Goal: Navigation & Orientation: Find specific page/section

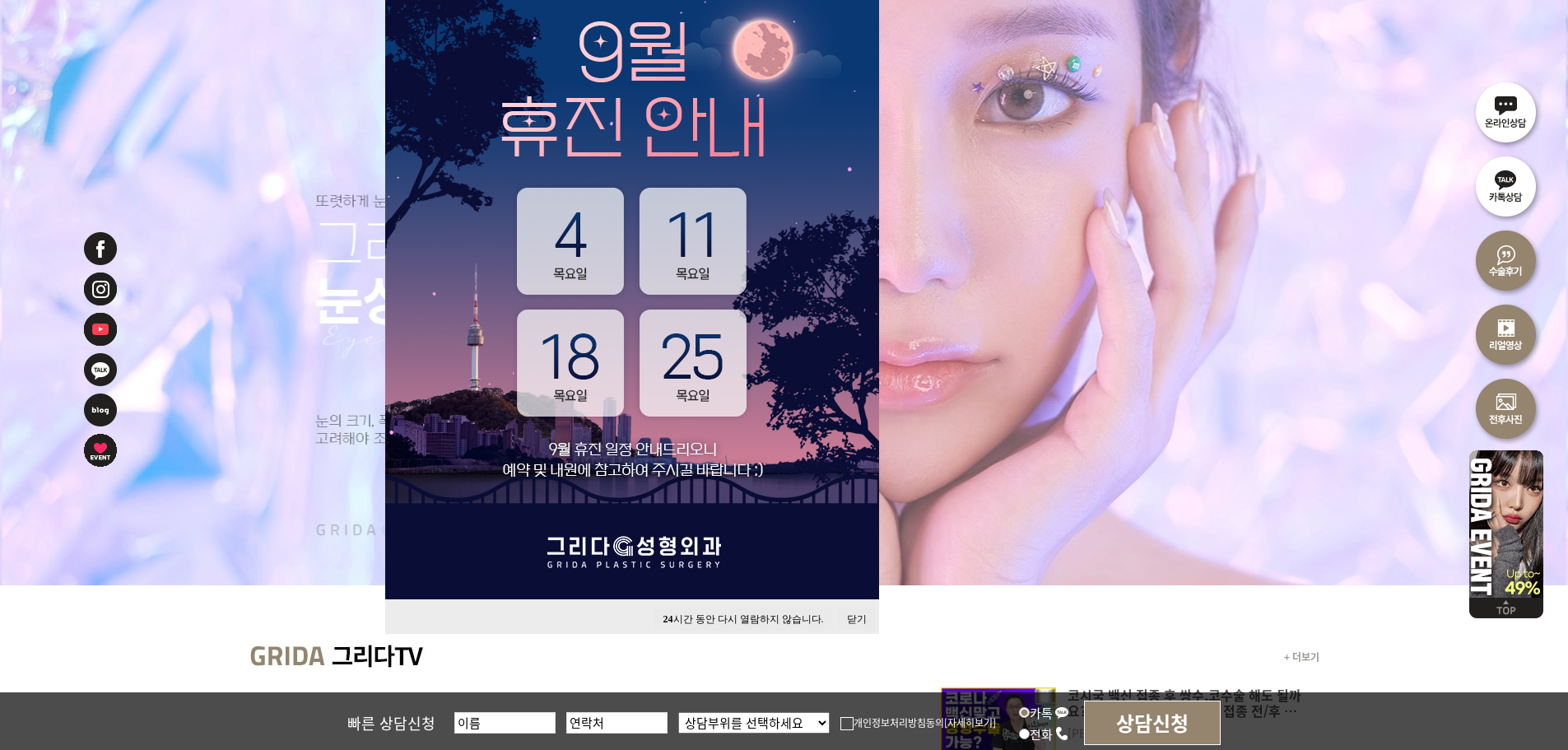
scroll to position [247, 0]
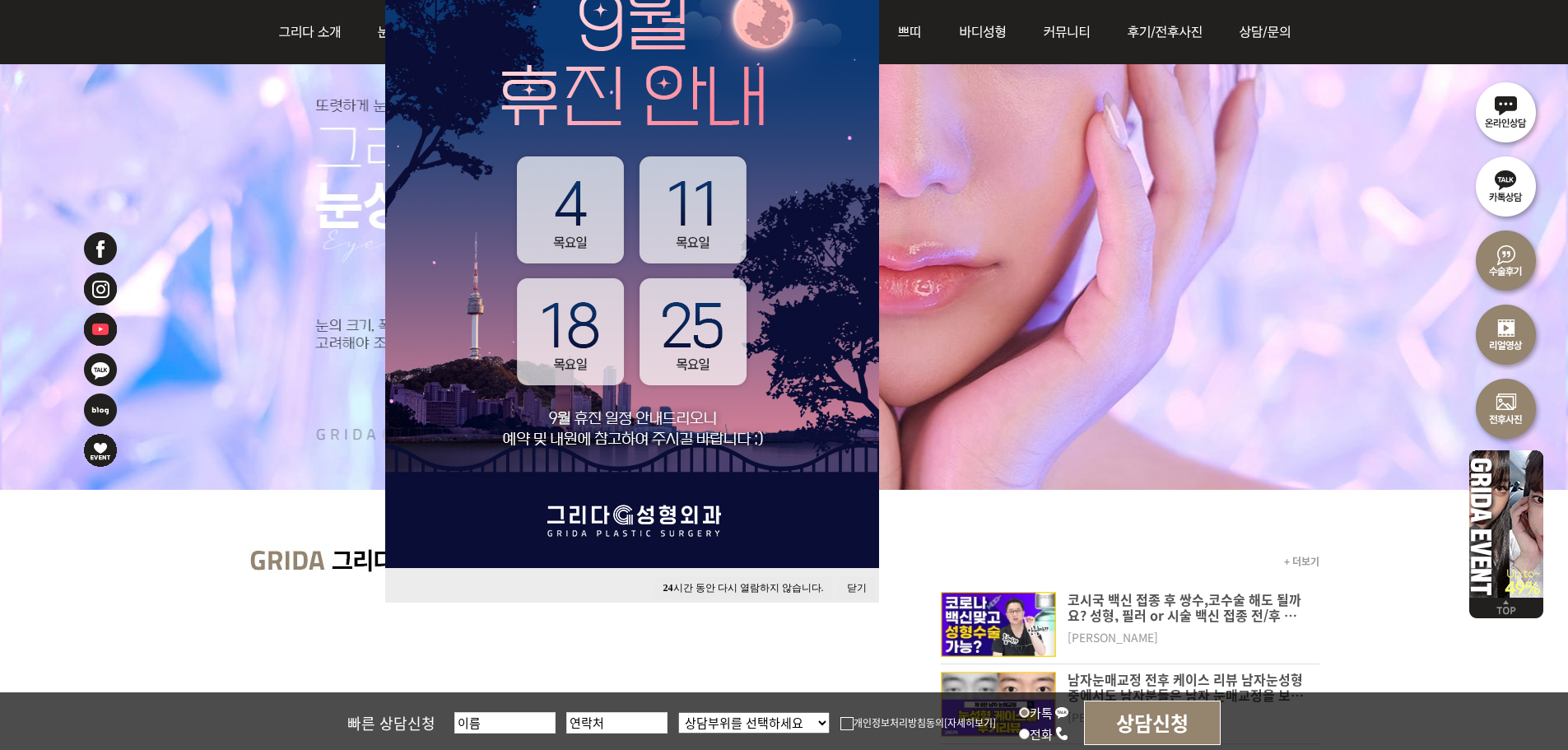
click at [862, 585] on button "닫기" at bounding box center [857, 587] width 36 height 22
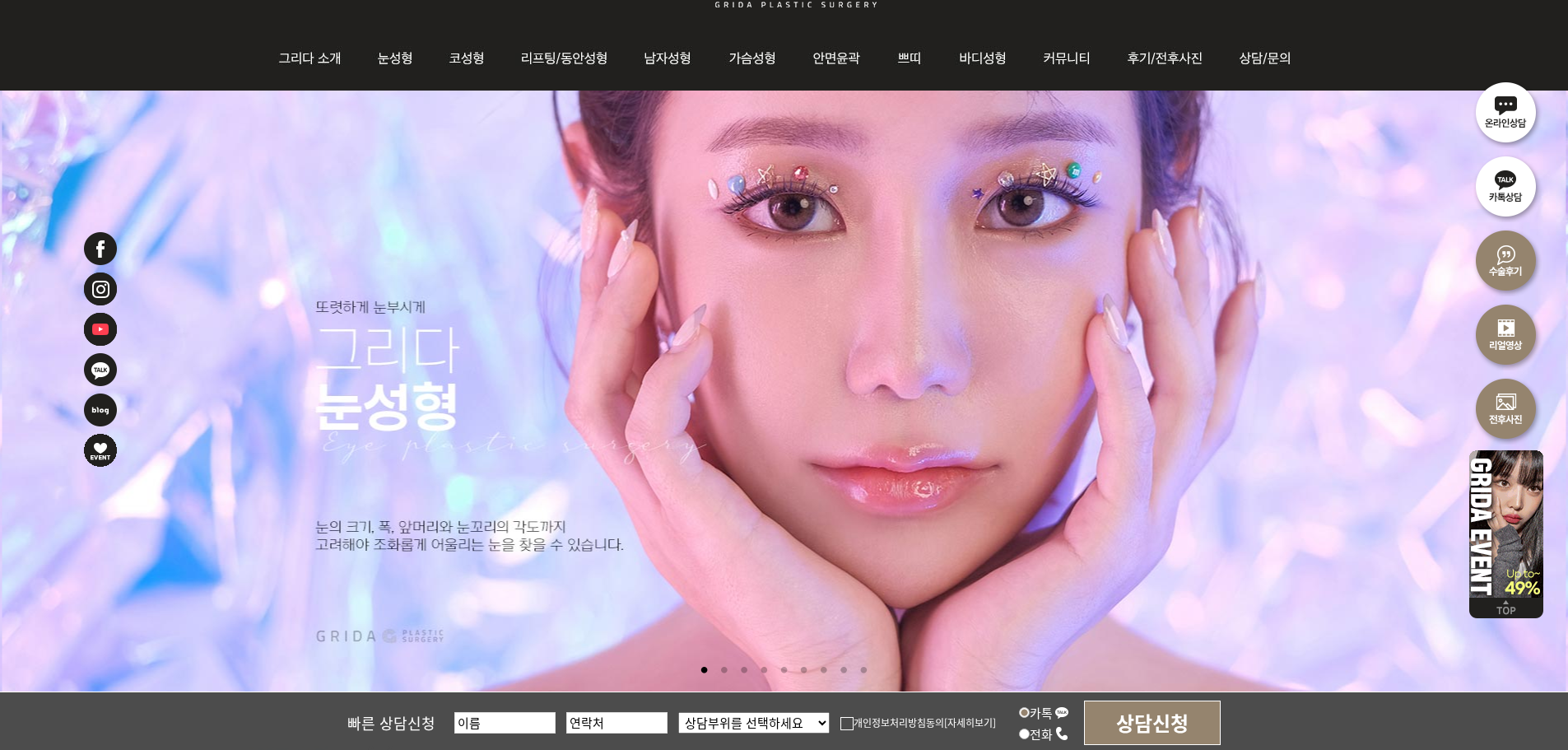
scroll to position [0, 0]
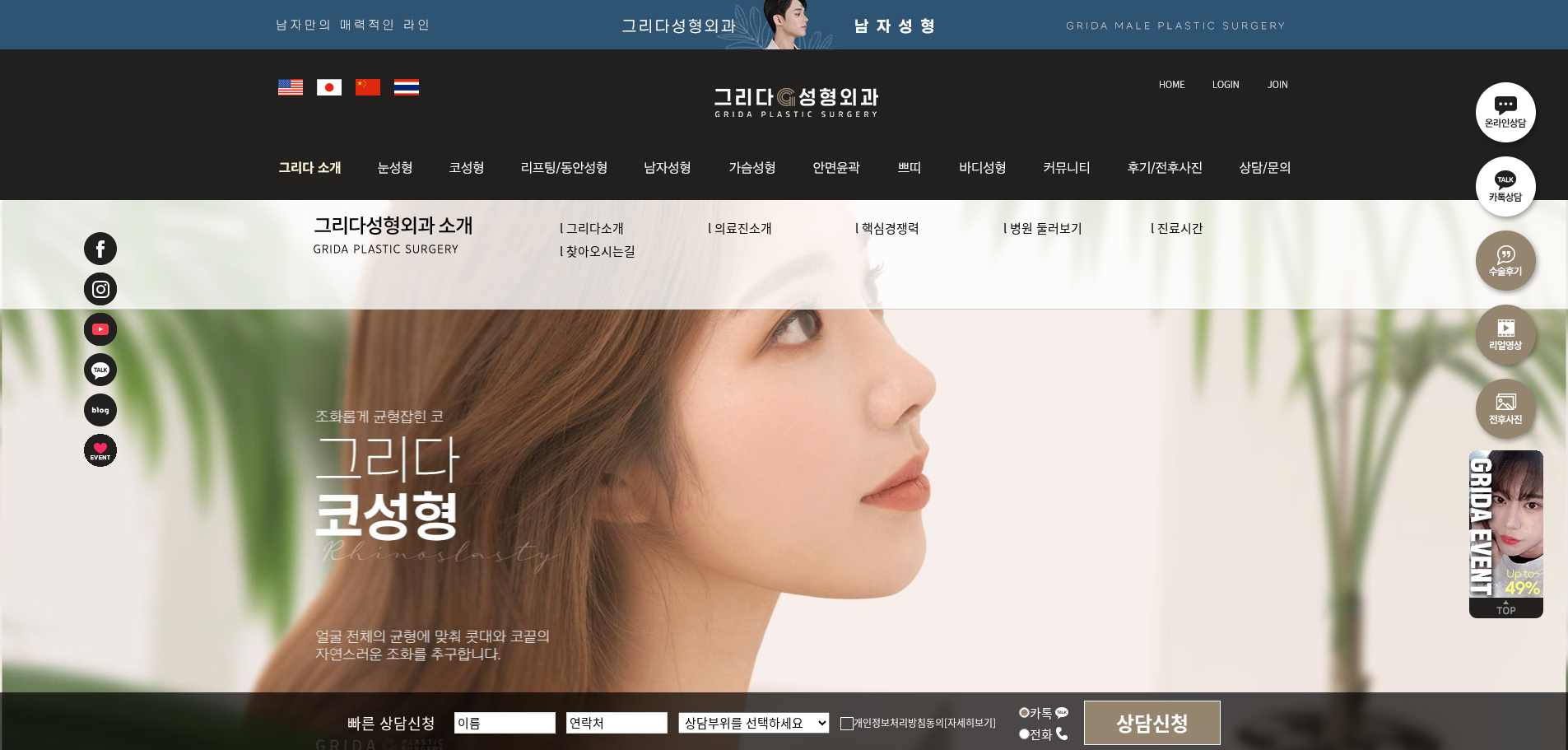
click at [1057, 226] on link "l 병원 둘러보기" at bounding box center [1043, 227] width 79 height 17
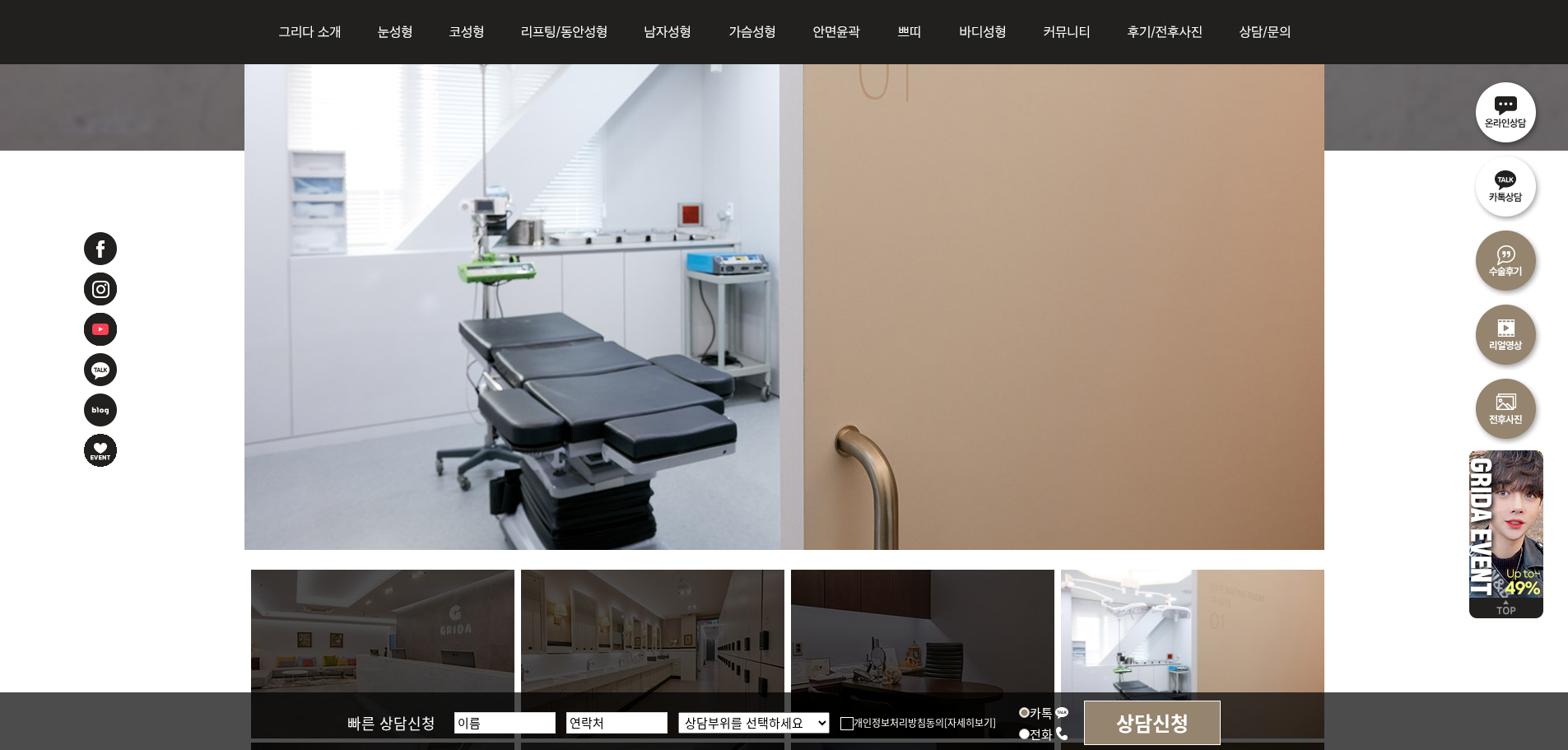
scroll to position [823, 0]
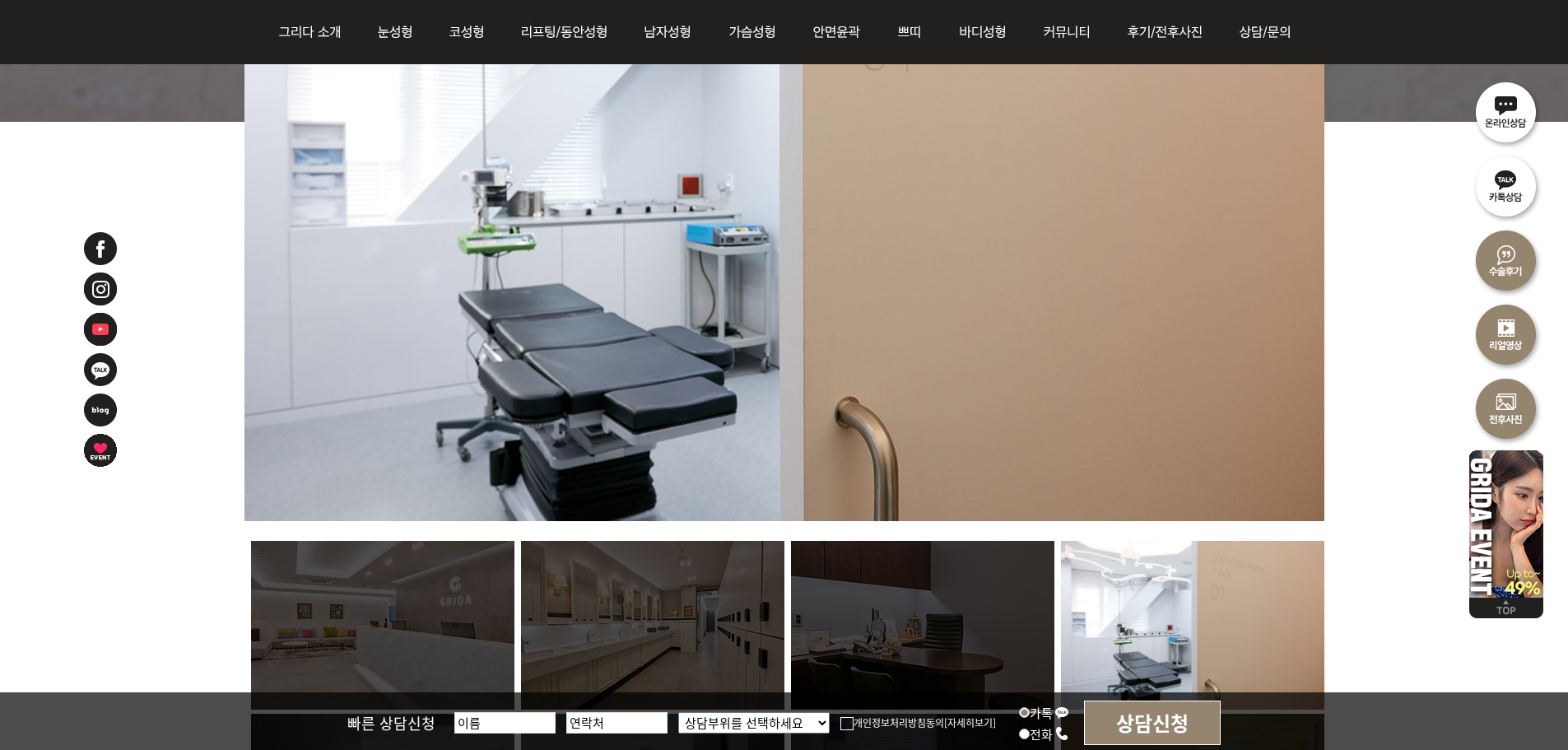
click at [439, 616] on img at bounding box center [382, 625] width 263 height 169
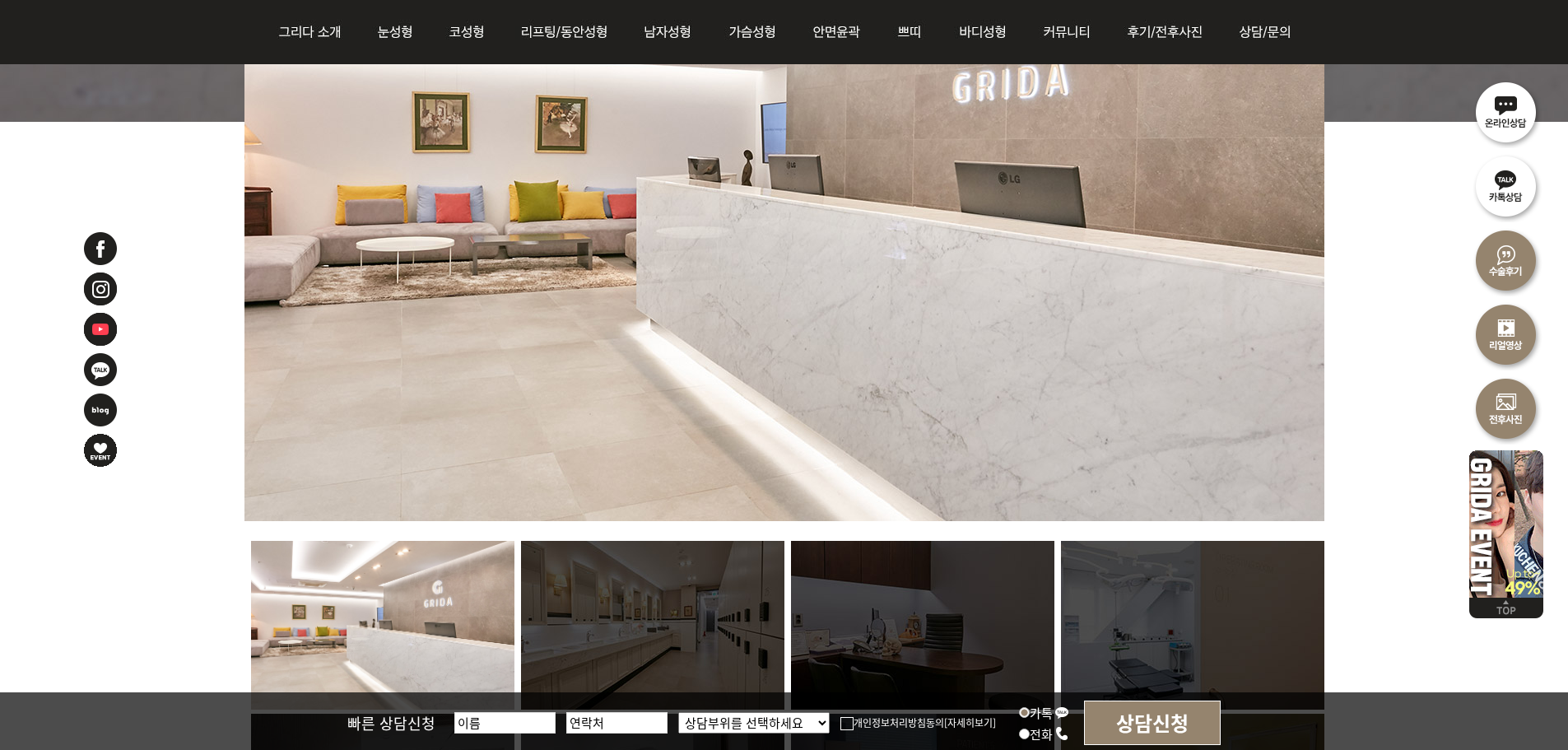
click at [670, 619] on img at bounding box center [652, 625] width 263 height 169
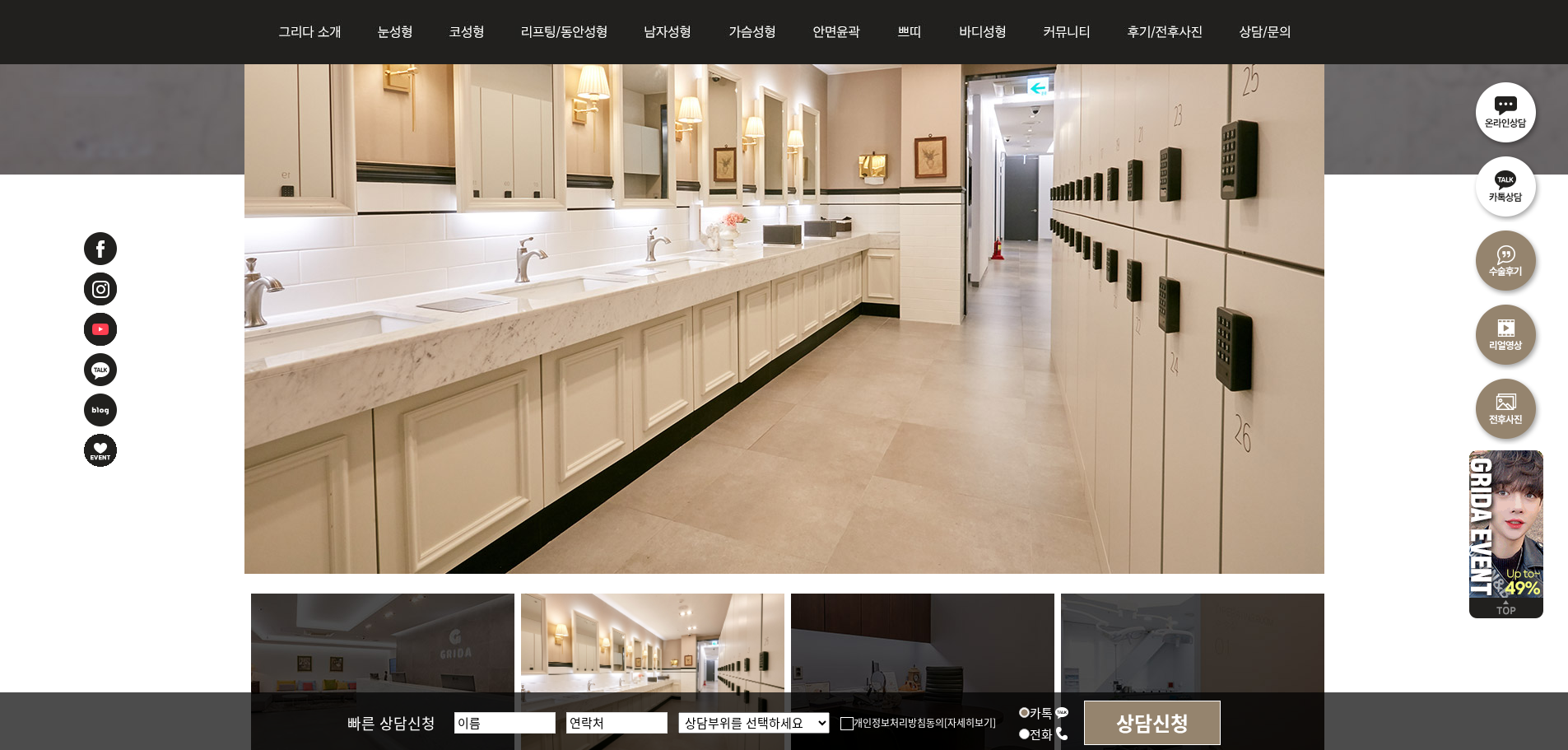
scroll to position [740, 0]
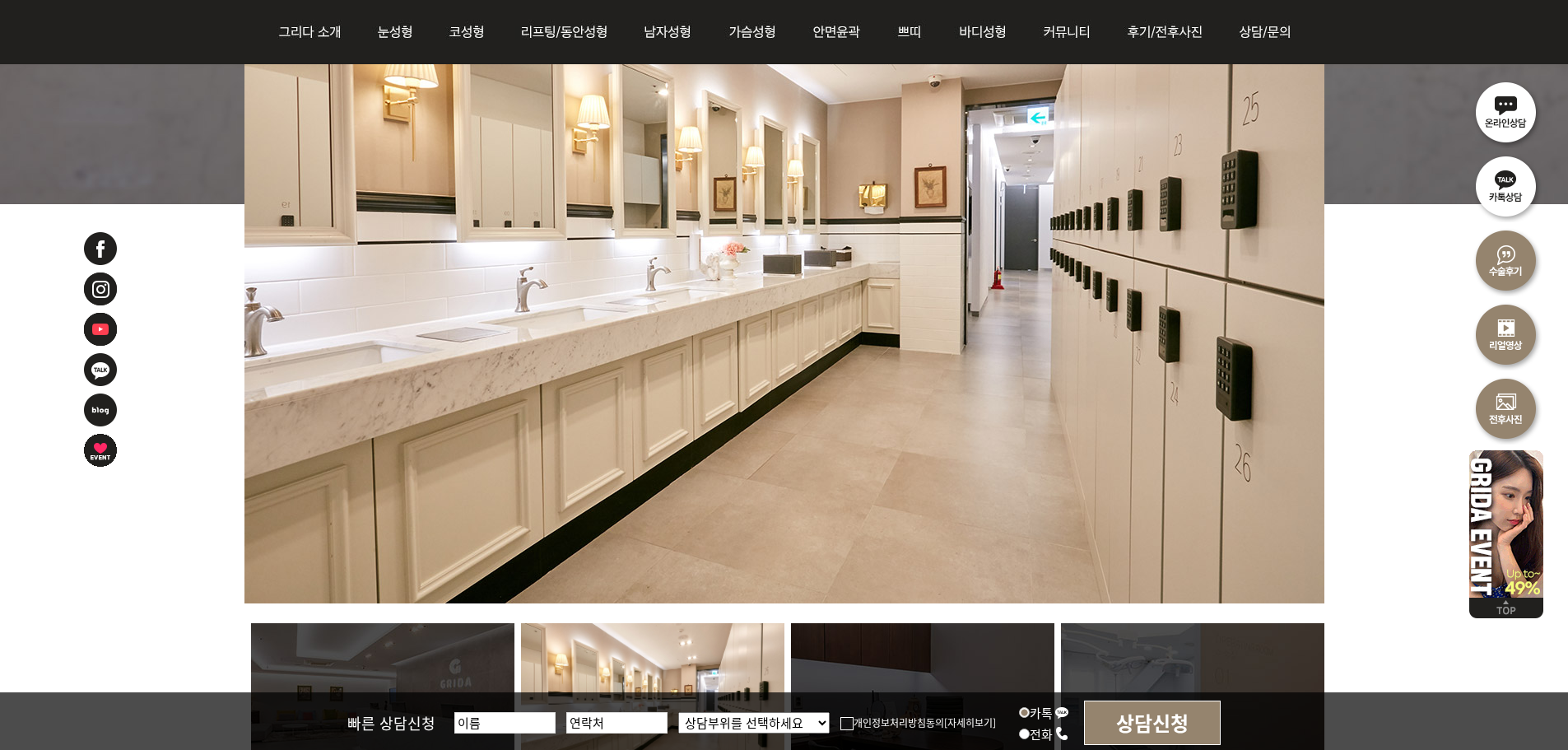
click at [908, 647] on img at bounding box center [923, 707] width 263 height 169
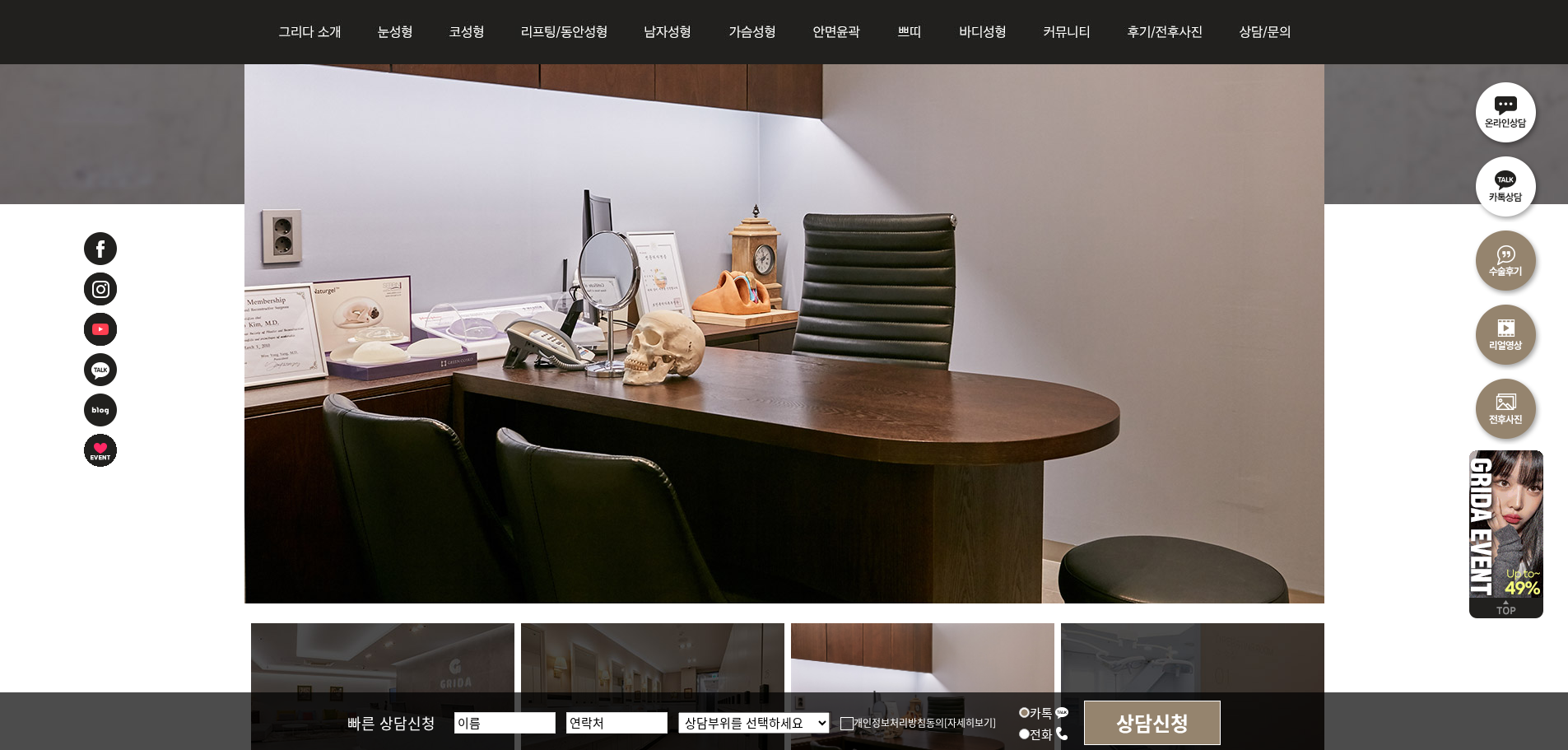
click at [1130, 654] on img at bounding box center [1193, 707] width 263 height 169
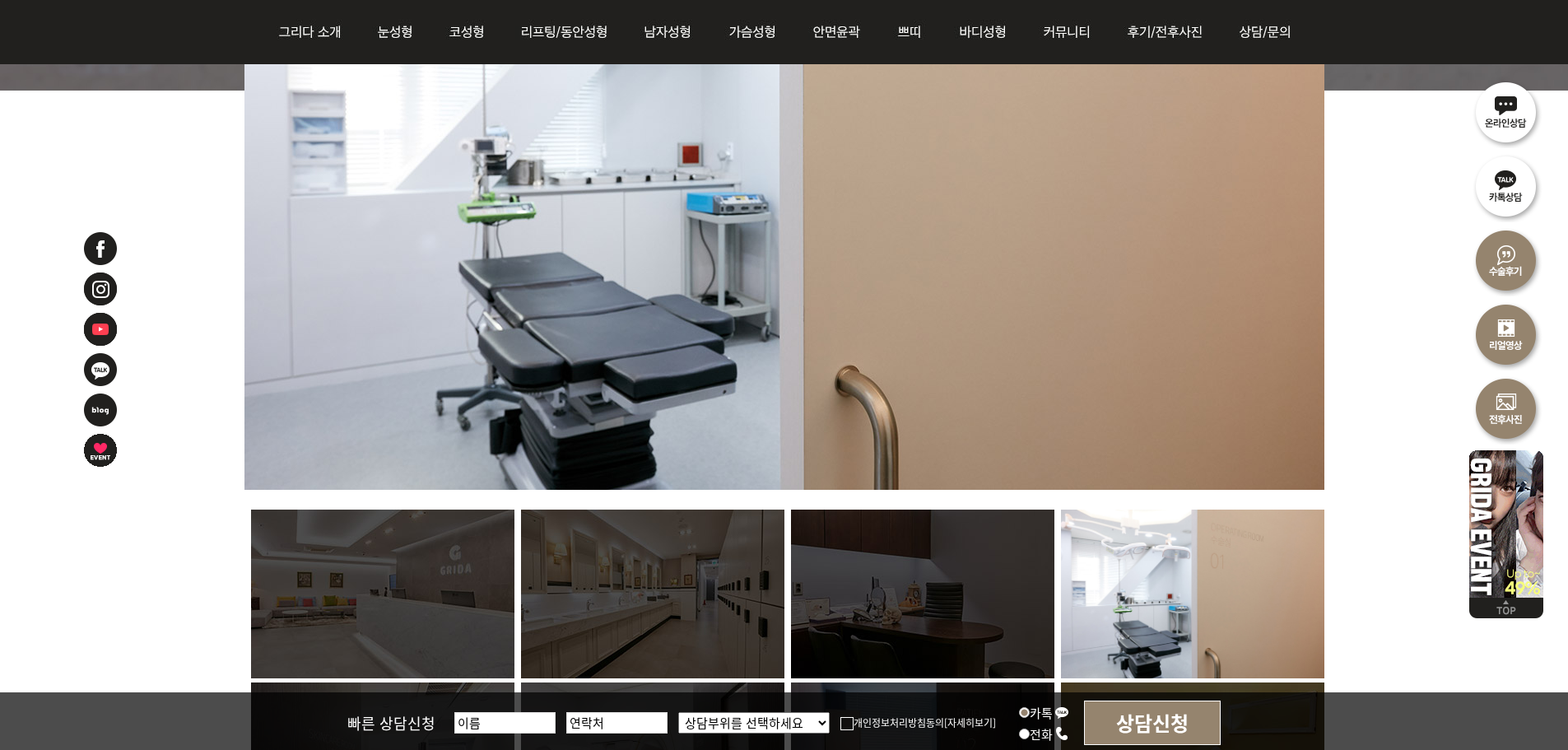
scroll to position [987, 0]
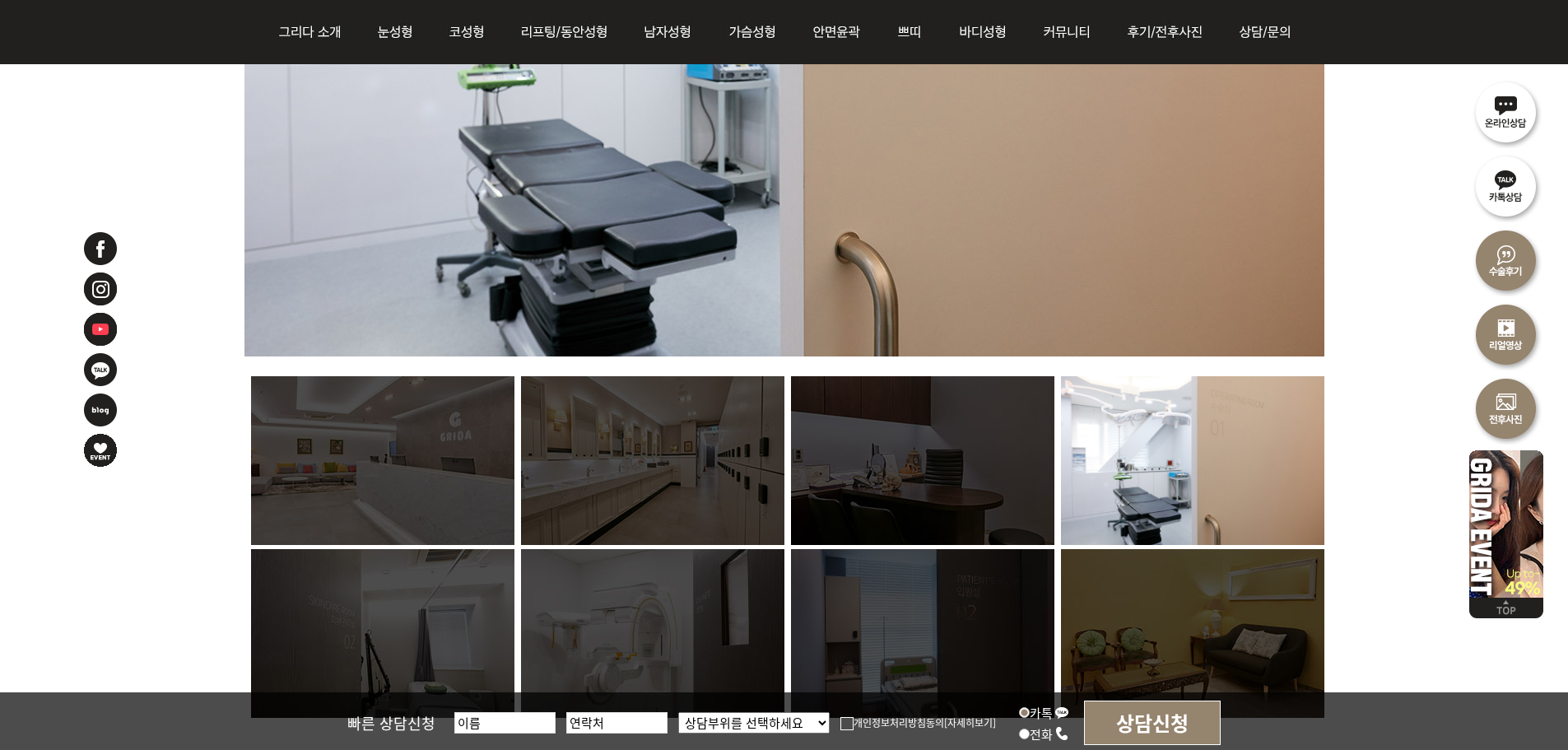
click at [364, 643] on img at bounding box center [382, 634] width 263 height 169
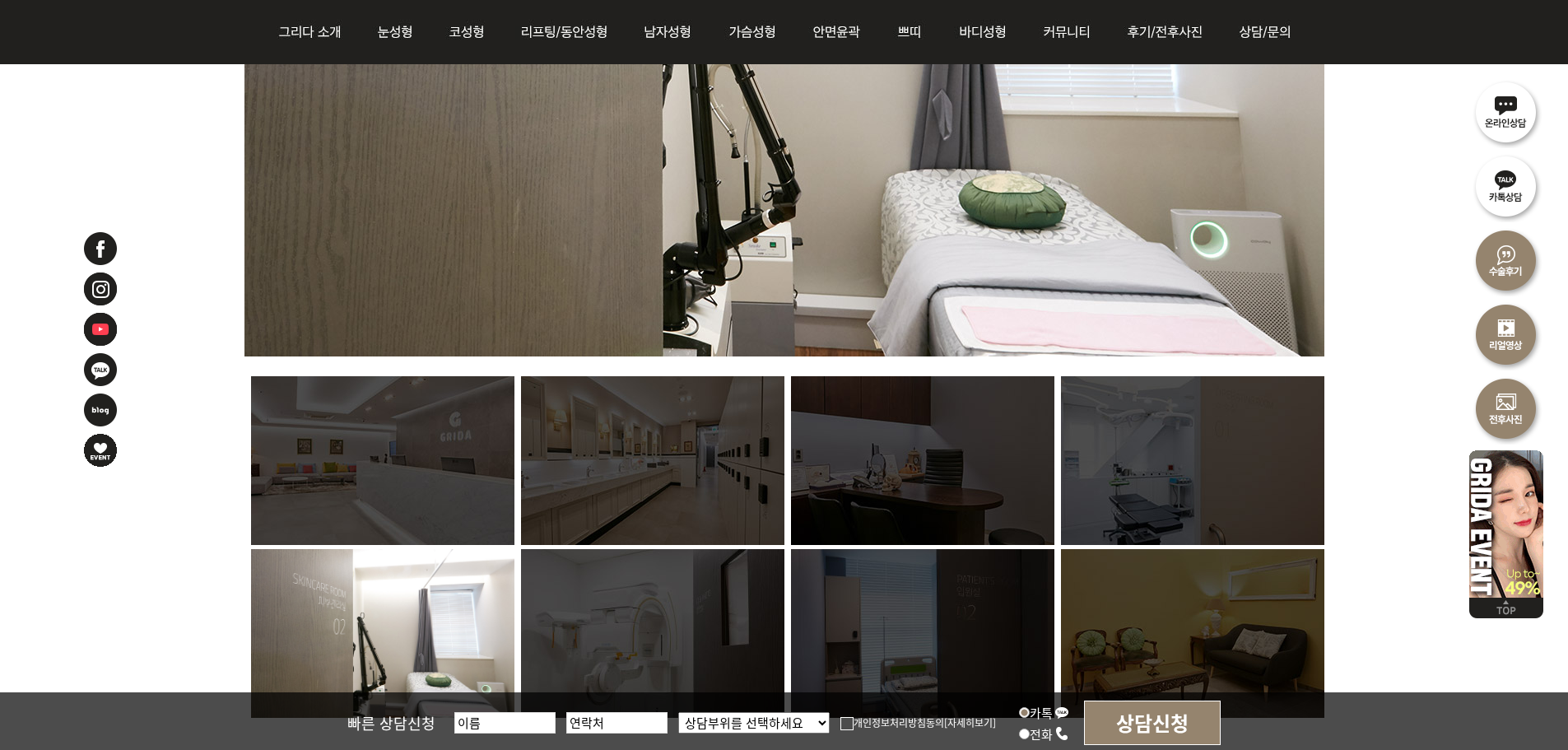
scroll to position [823, 0]
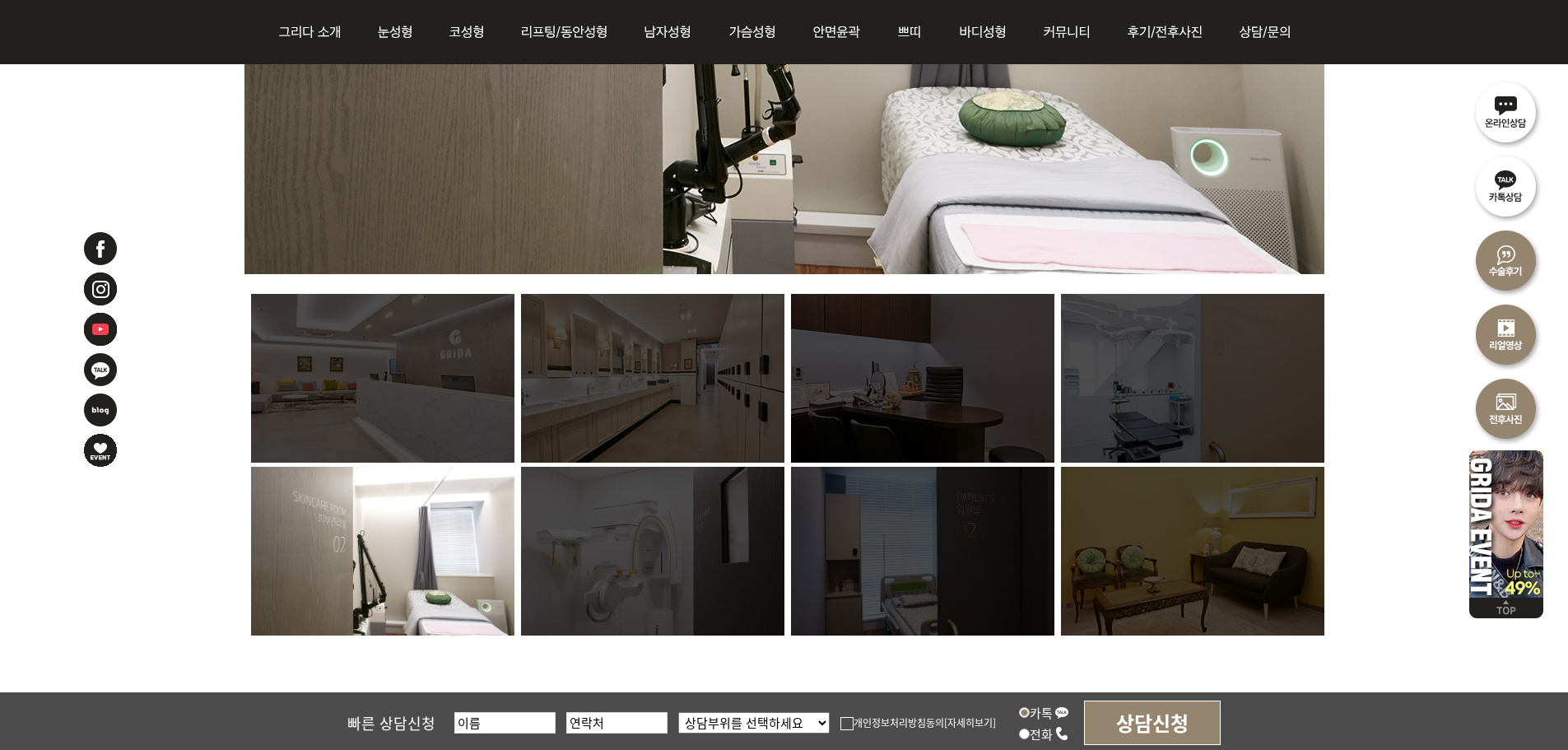
drag, startPoint x: 705, startPoint y: 533, endPoint x: 697, endPoint y: 541, distance: 11.3
click at [704, 533] on img at bounding box center [652, 551] width 263 height 169
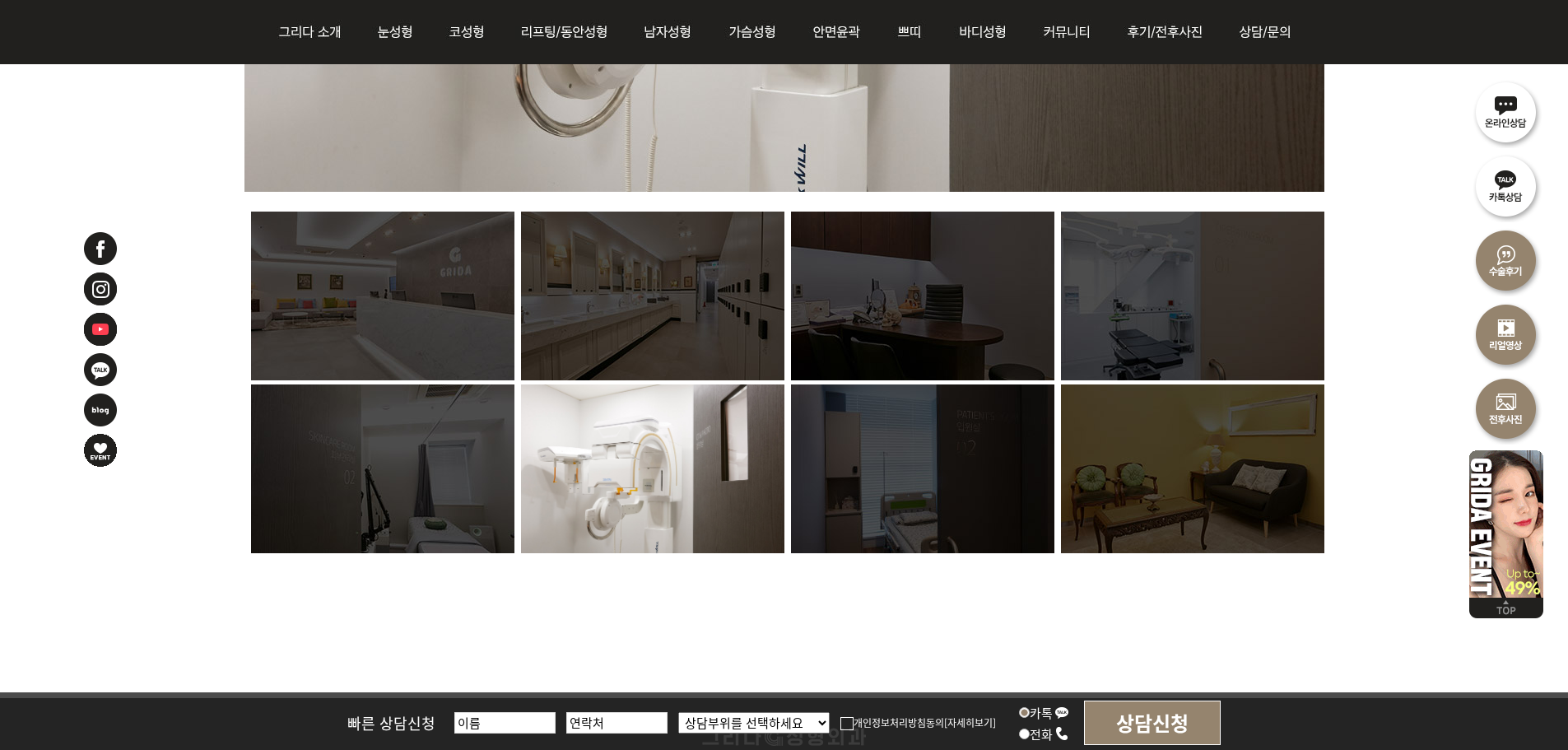
click at [865, 529] on img at bounding box center [923, 468] width 263 height 169
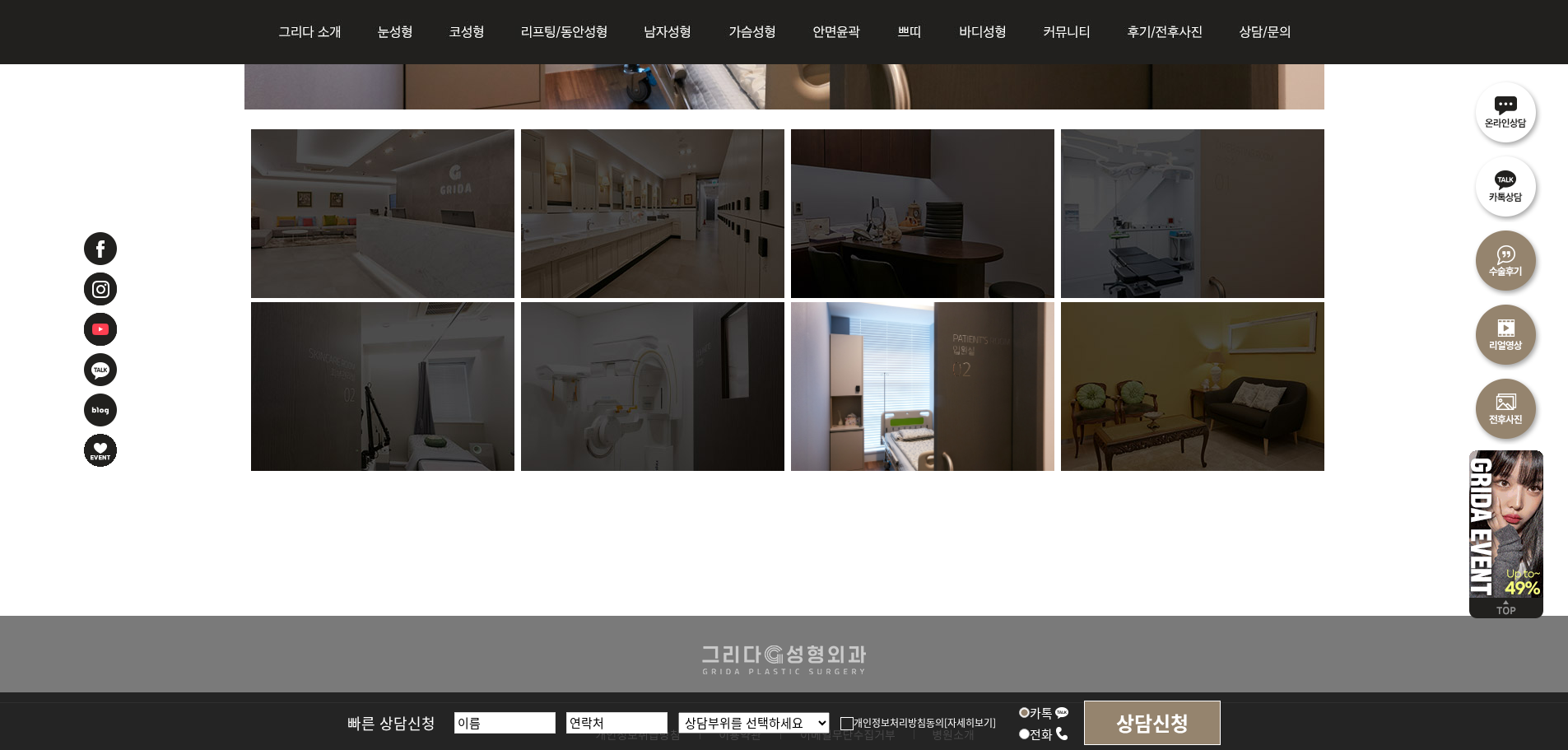
click at [1263, 384] on img at bounding box center [1193, 387] width 263 height 169
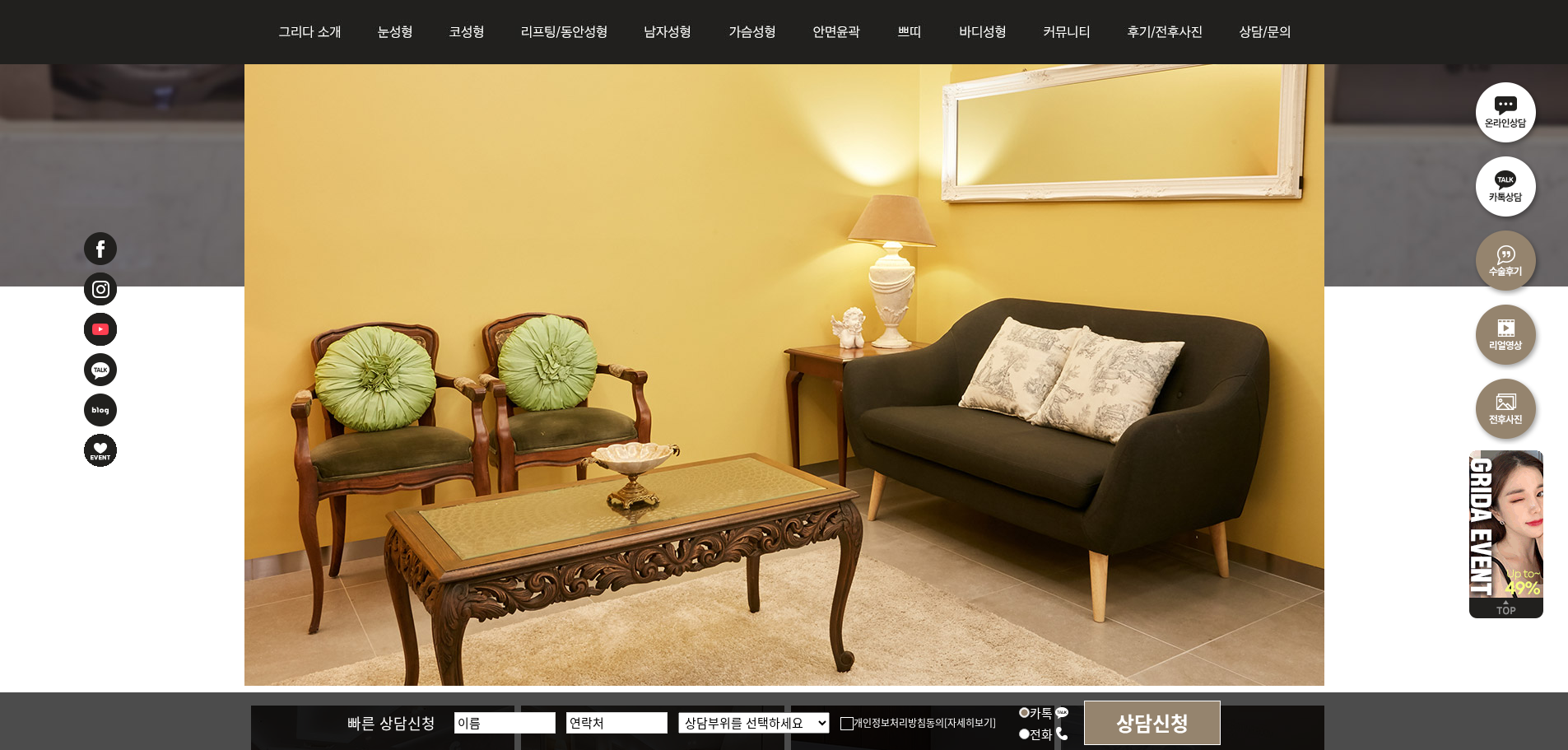
scroll to position [0, 0]
